Goal: Information Seeking & Learning: Learn about a topic

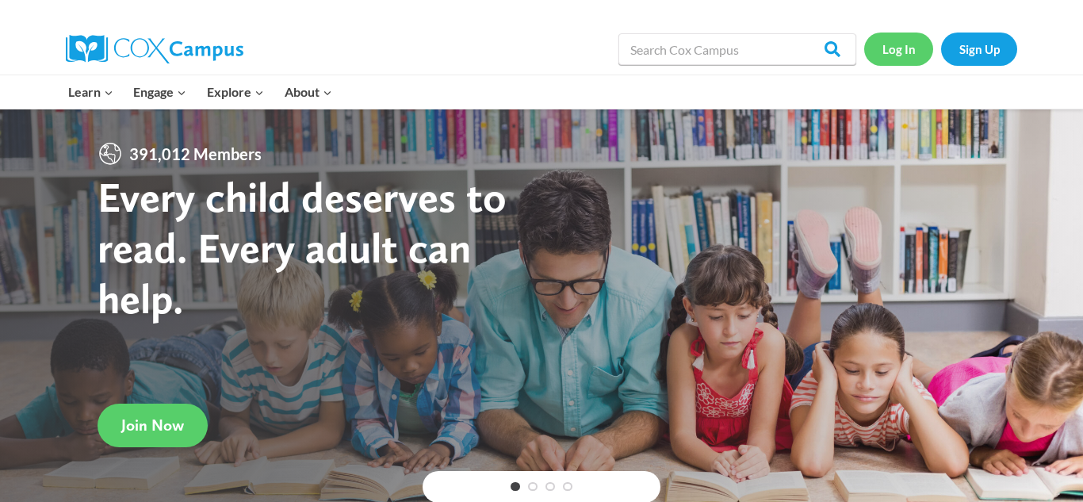
click at [893, 50] on link "Log In" at bounding box center [898, 49] width 69 height 33
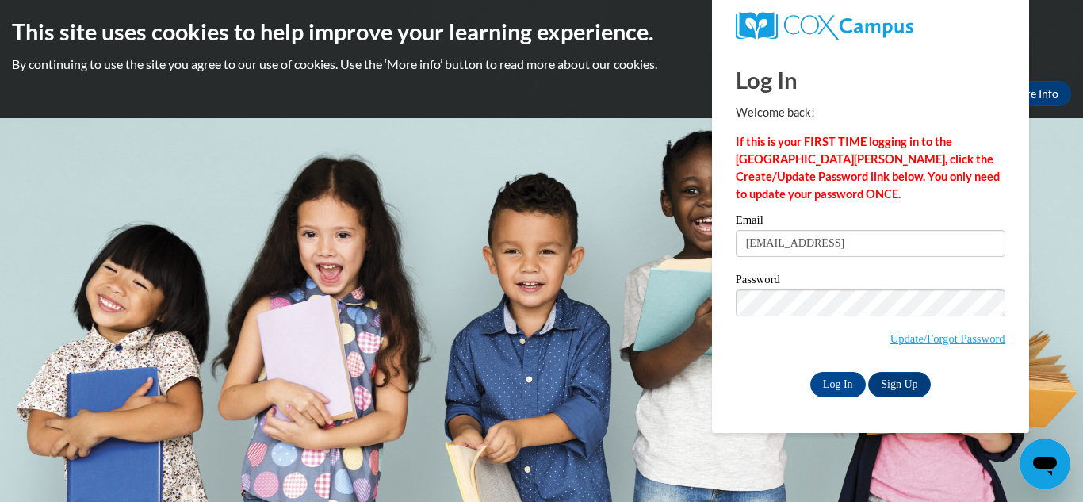
type input "patience.hill@yahoo.com"
click at [853, 384] on input "Log In" at bounding box center [837, 384] width 55 height 25
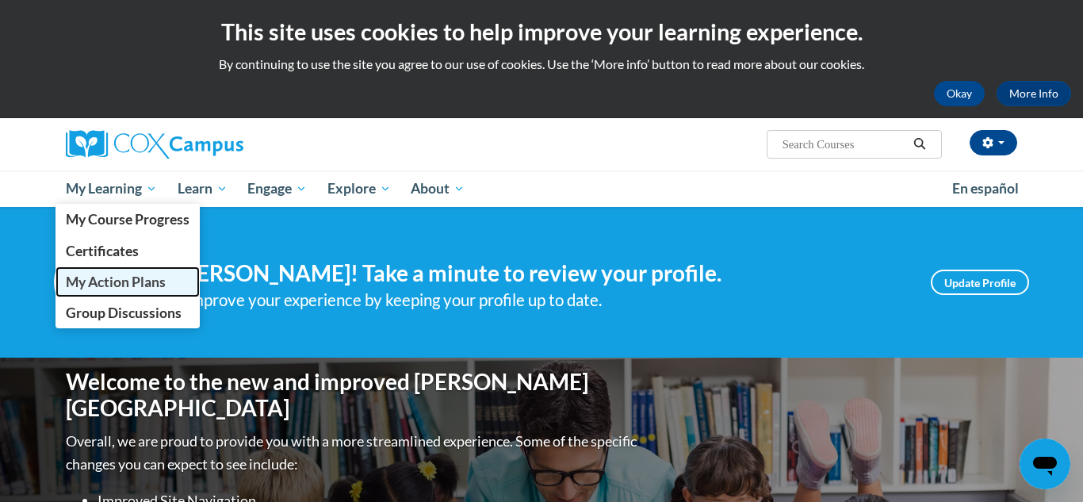
click at [113, 283] on span "My Action Plans" at bounding box center [116, 282] width 100 height 17
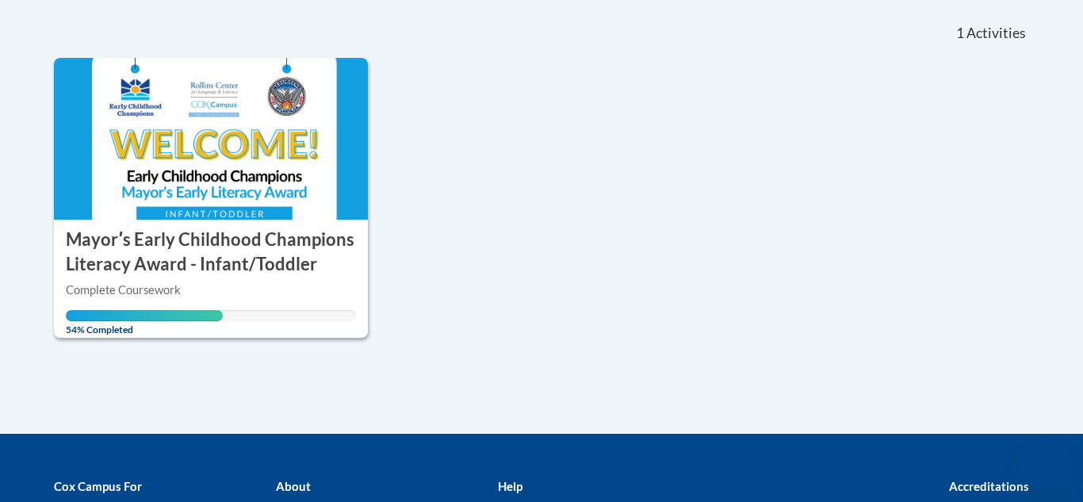
scroll to position [317, 0]
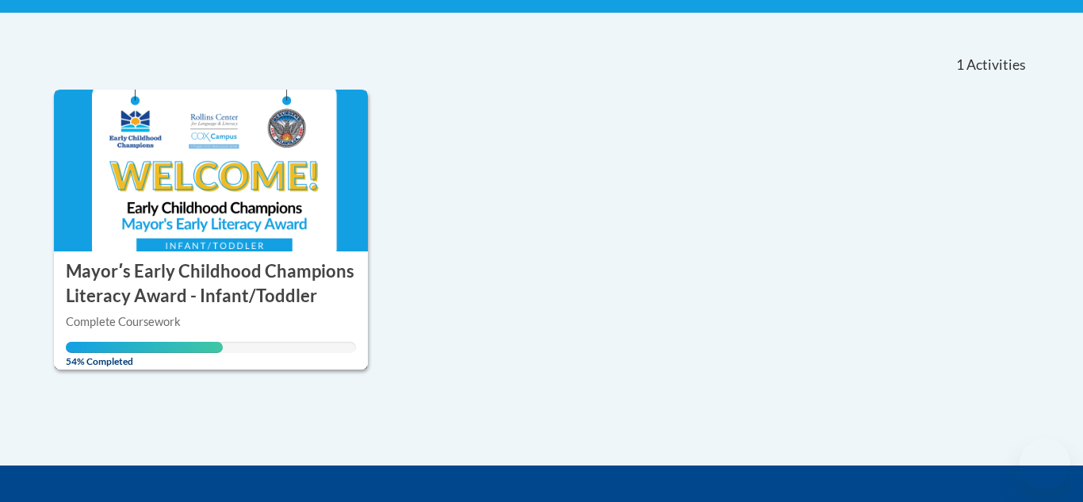
click at [200, 188] on img at bounding box center [211, 171] width 314 height 162
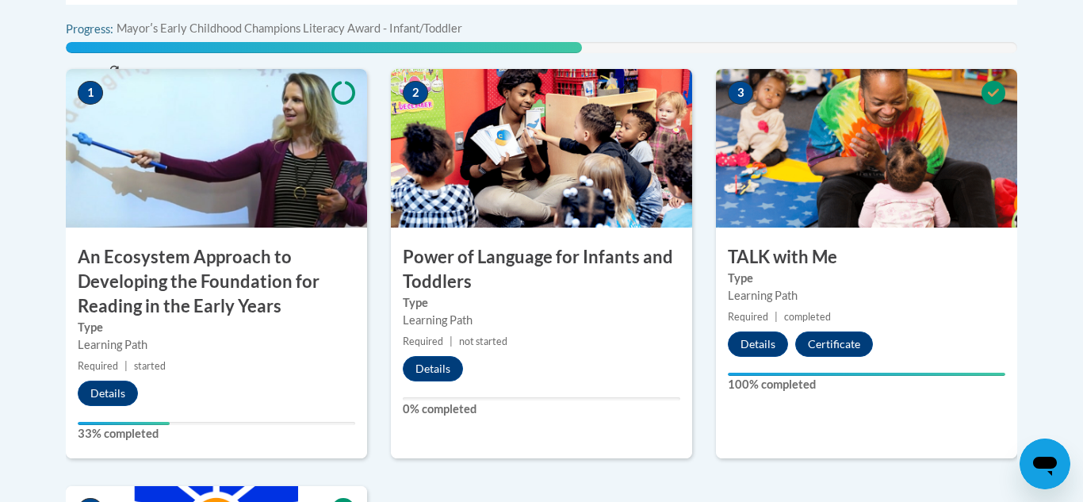
scroll to position [571, 0]
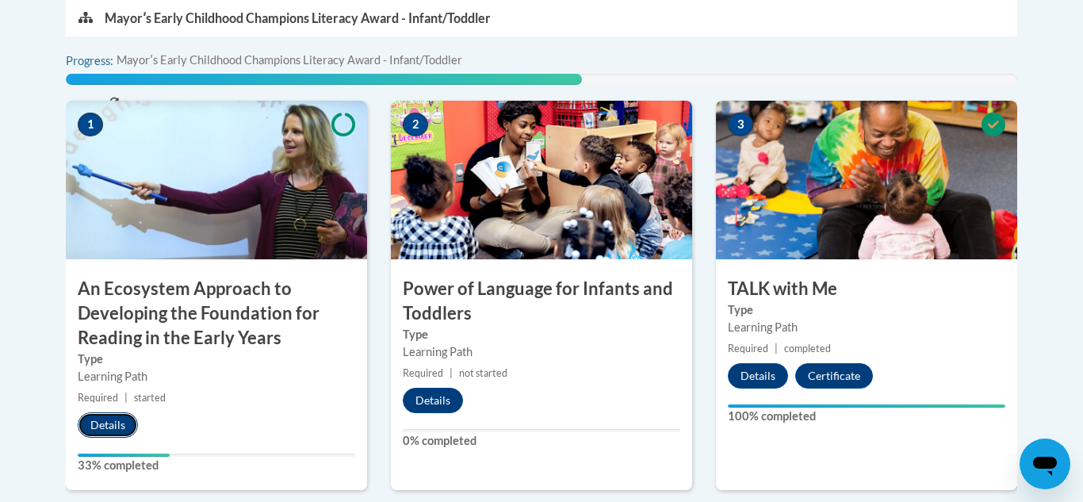
click at [113, 432] on button "Details" at bounding box center [108, 424] width 60 height 25
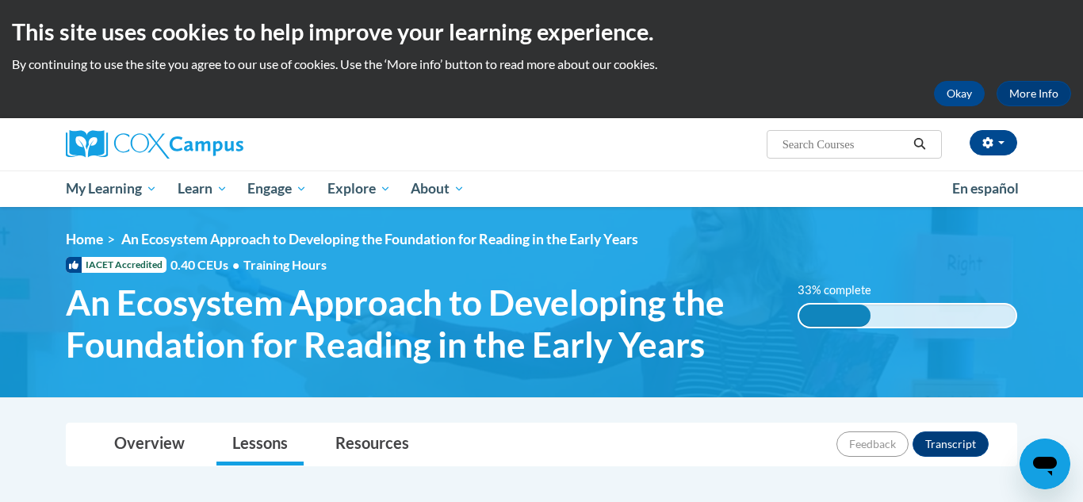
click at [741, 391] on img at bounding box center [541, 302] width 1083 height 190
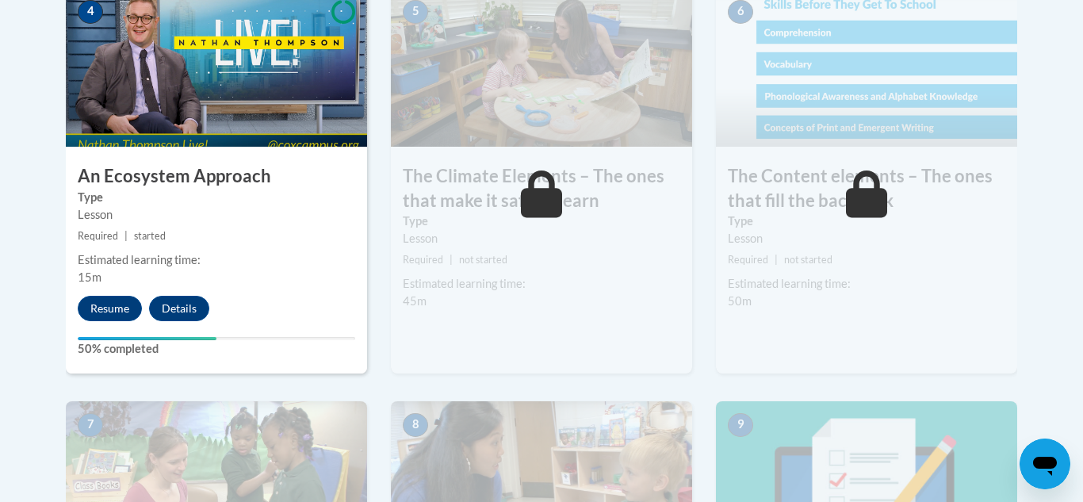
scroll to position [1078, 0]
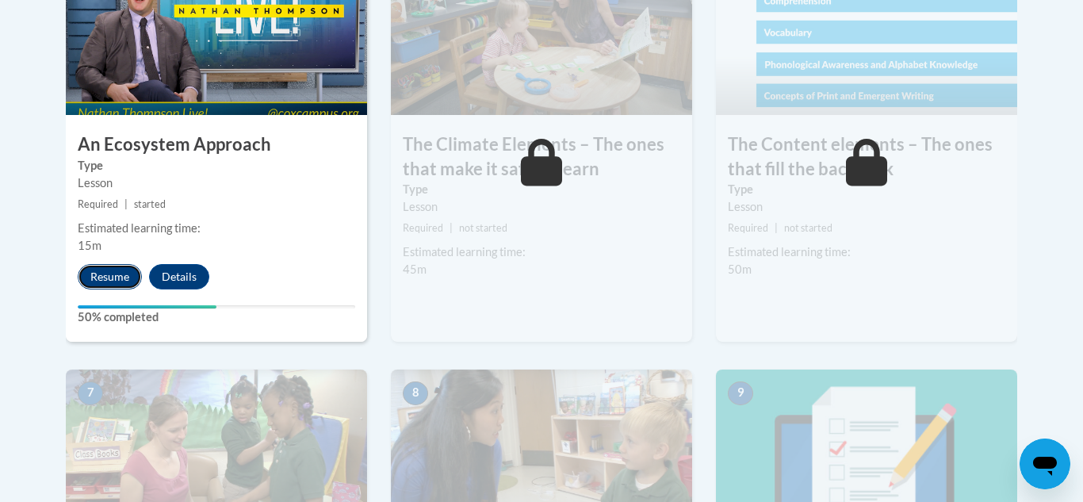
click at [121, 280] on button "Resume" at bounding box center [110, 276] width 64 height 25
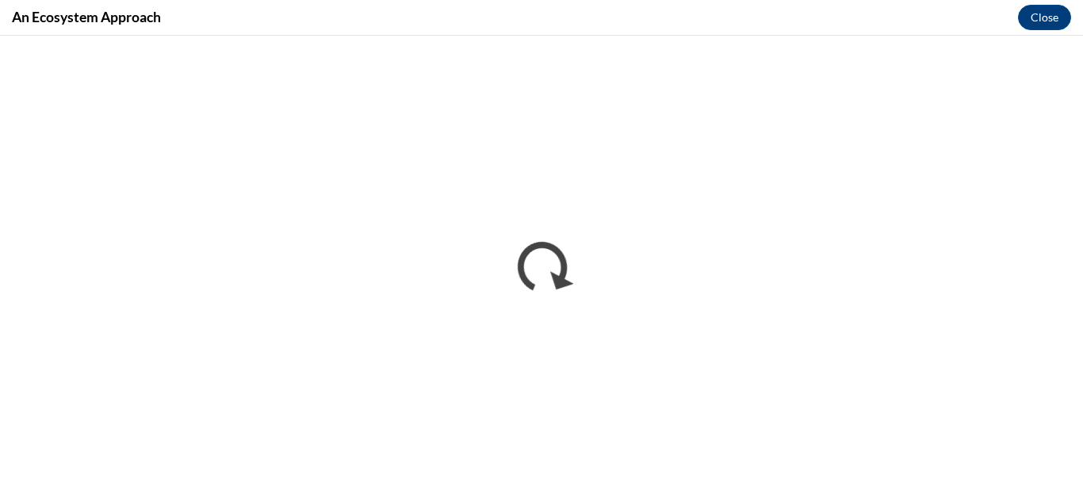
scroll to position [0, 0]
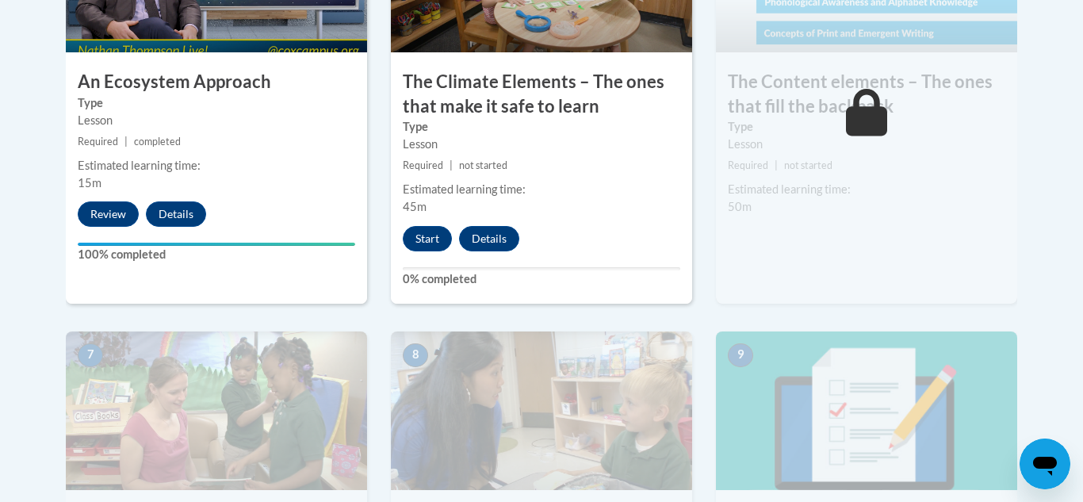
scroll to position [1142, 0]
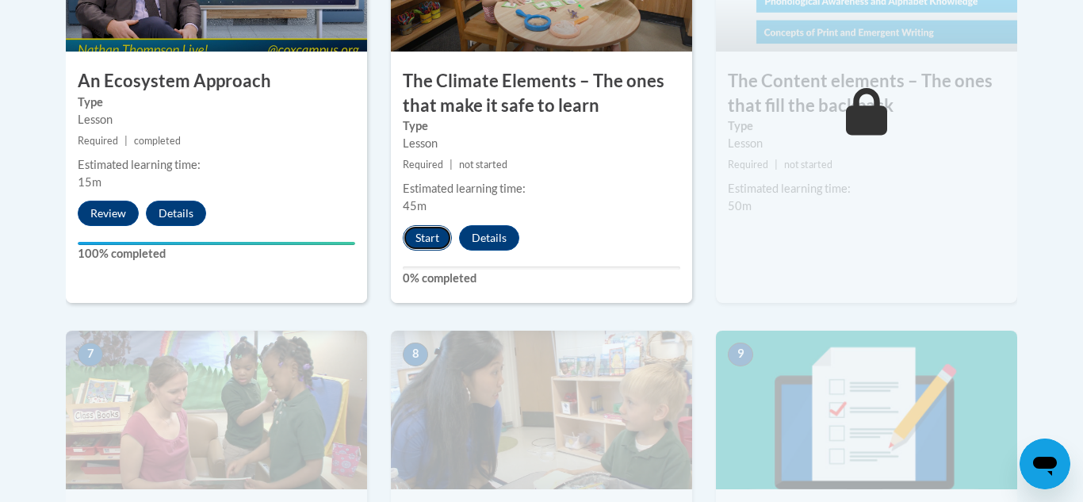
click at [430, 237] on button "Start" at bounding box center [427, 237] width 49 height 25
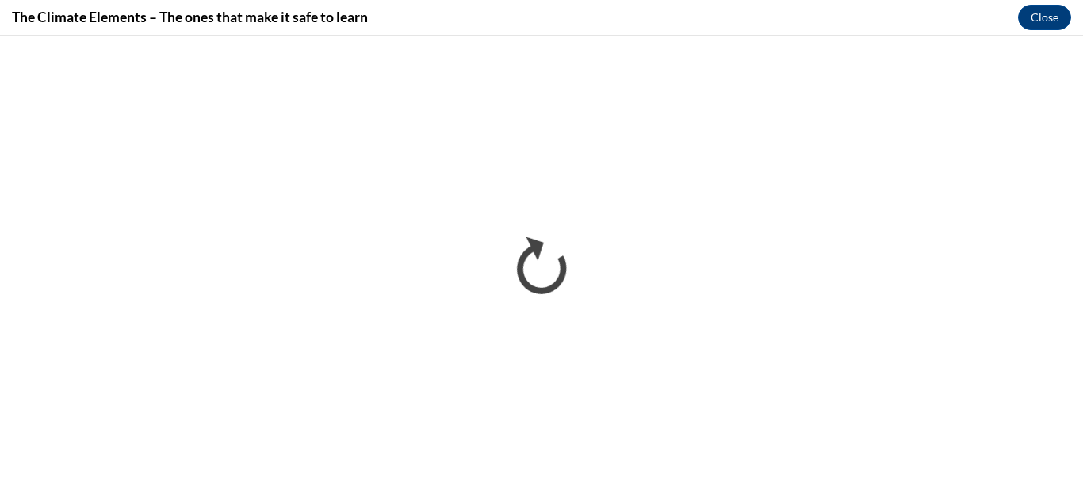
scroll to position [0, 0]
